Goal: Find specific page/section: Find specific page/section

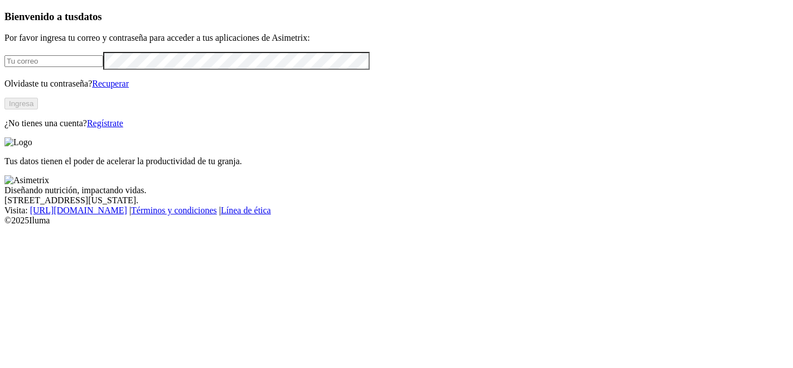
type input "[PERSON_NAME][EMAIL_ADDRESS][PERSON_NAME][PERSON_NAME][DOMAIN_NAME]"
click at [38, 109] on button "Ingresa" at bounding box center [20, 104] width 33 height 12
